Goal: Obtain resource: Download file/media

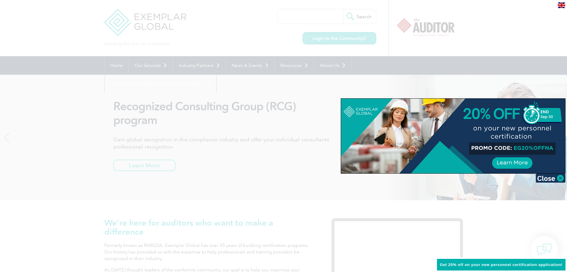
click at [70, 243] on div at bounding box center [283, 136] width 567 height 272
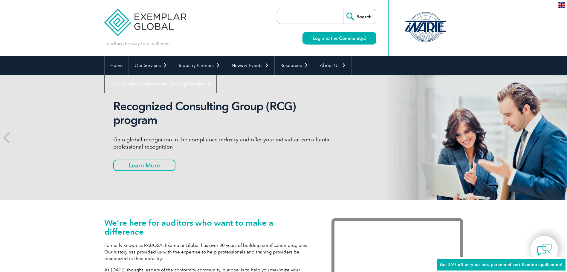
click at [427, 25] on div at bounding box center [426, 27] width 60 height 33
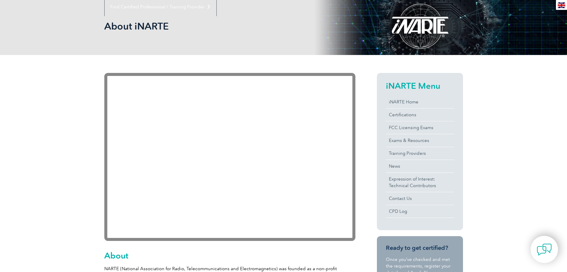
scroll to position [30, 0]
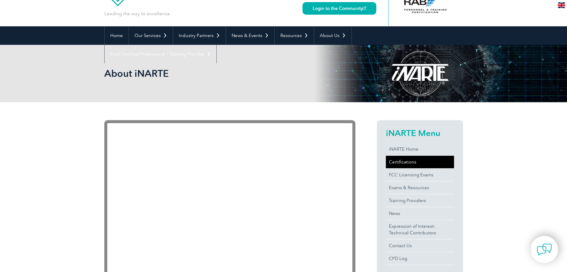
click at [405, 162] on link "Certifications" at bounding box center [420, 162] width 68 height 13
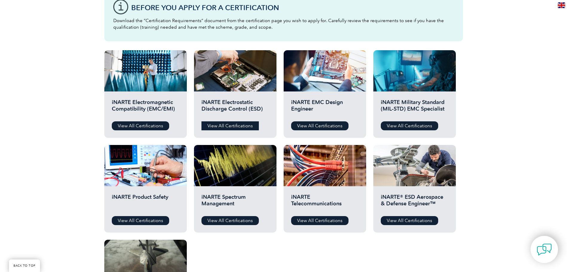
scroll to position [209, 0]
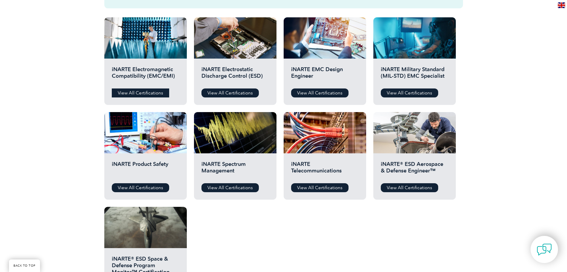
click at [156, 92] on link "View All Certifications" at bounding box center [140, 93] width 57 height 9
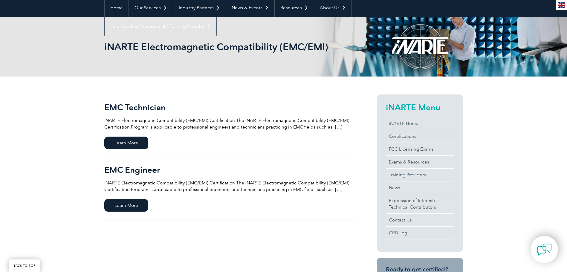
scroll to position [90, 0]
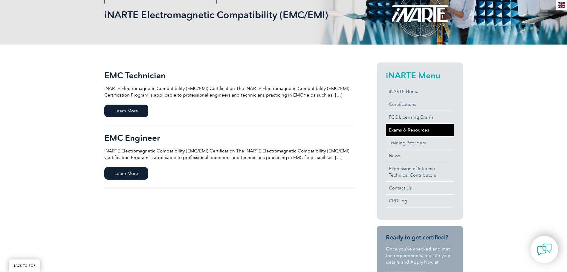
click at [409, 131] on link "Exams & Resources" at bounding box center [420, 130] width 68 height 13
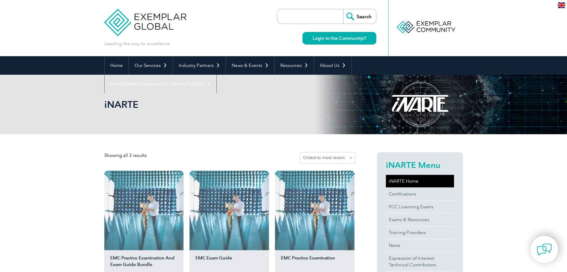
click at [412, 179] on link "iNARTE Home" at bounding box center [420, 181] width 68 height 13
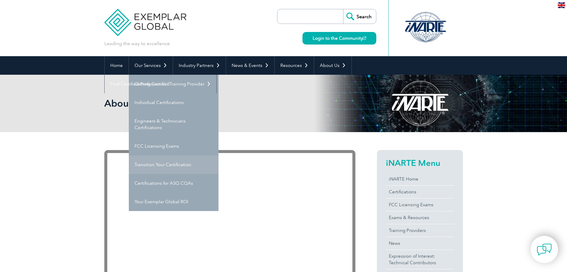
click at [160, 166] on link "Transition Your Certification" at bounding box center [174, 165] width 90 height 19
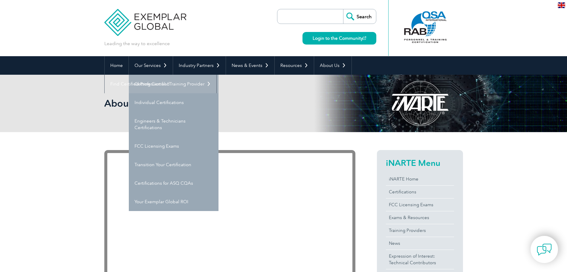
click at [170, 86] on link "Getting Certified" at bounding box center [174, 84] width 90 height 19
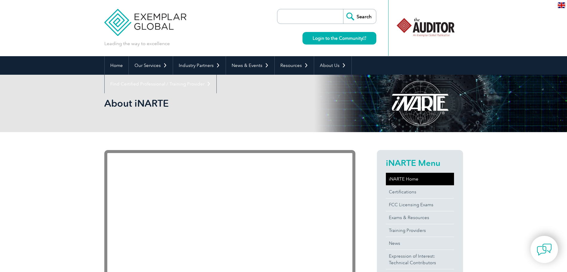
click at [406, 177] on link "iNARTE Home" at bounding box center [420, 179] width 68 height 13
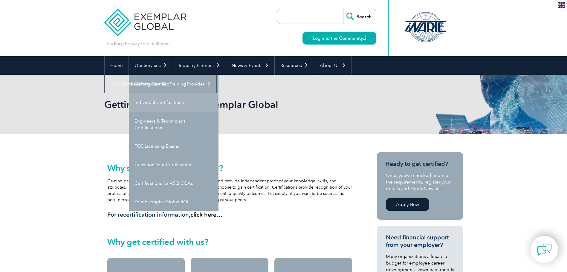
click at [161, 100] on link "Individual Certifications" at bounding box center [174, 102] width 90 height 19
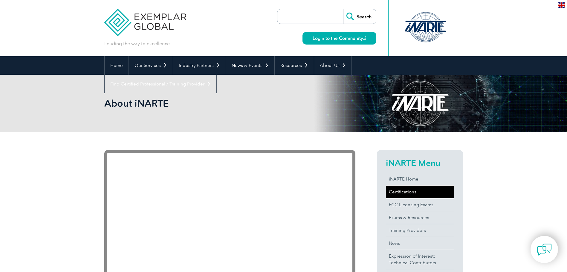
scroll to position [54, 0]
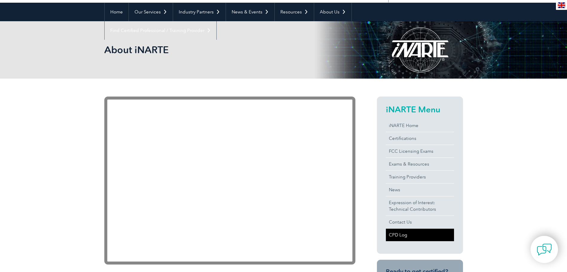
click at [401, 235] on link "CPD Log" at bounding box center [420, 235] width 68 height 13
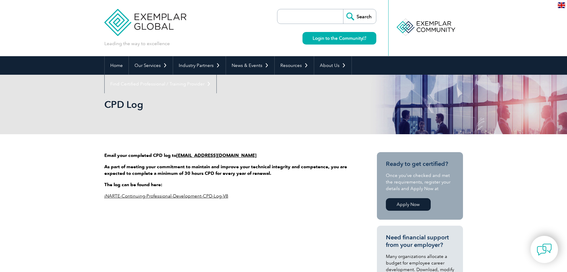
click at [178, 195] on link "iNARTE-Continuing-Professional-Development-CPD-Log-V8" at bounding box center [166, 196] width 124 height 5
click at [335, 37] on link "Login to the Community" at bounding box center [340, 38] width 74 height 13
